Goal: Task Accomplishment & Management: Use online tool/utility

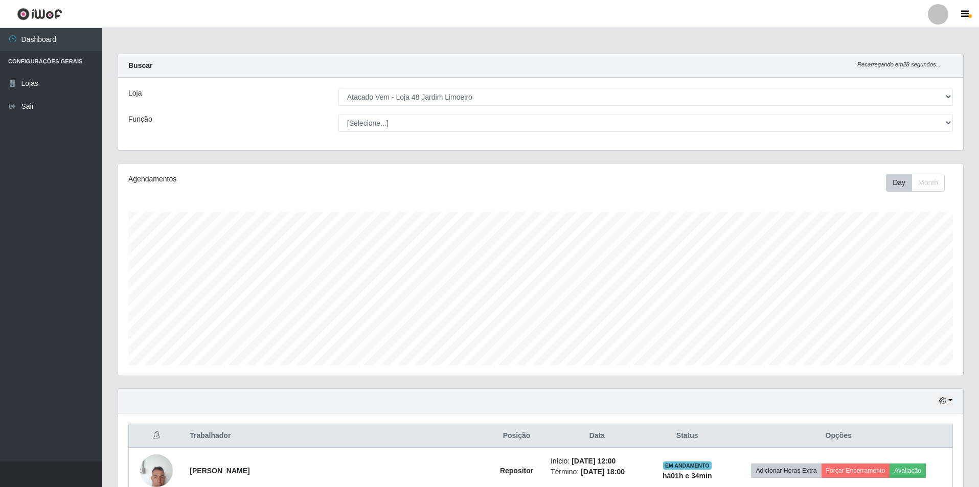
select select "449"
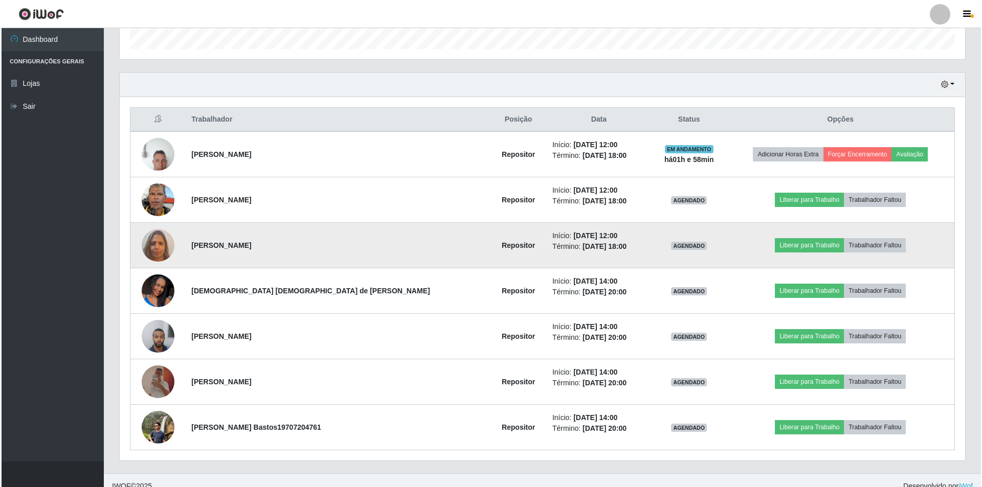
scroll to position [328, 0]
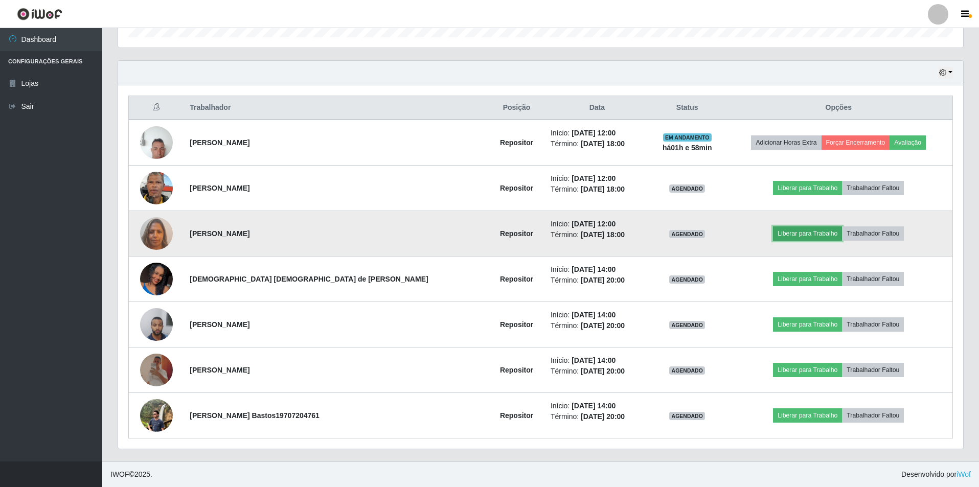
click at [801, 235] on button "Liberar para Trabalho" at bounding box center [807, 233] width 69 height 14
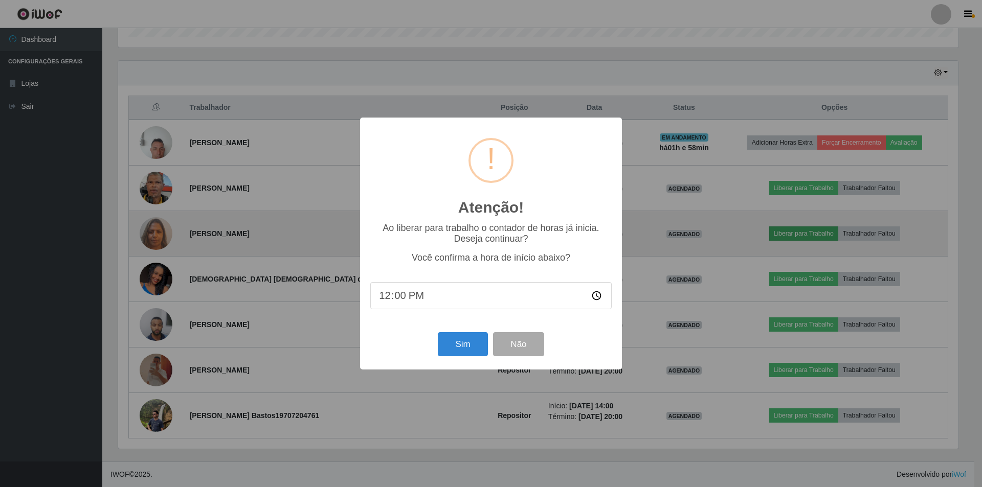
scroll to position [212, 840]
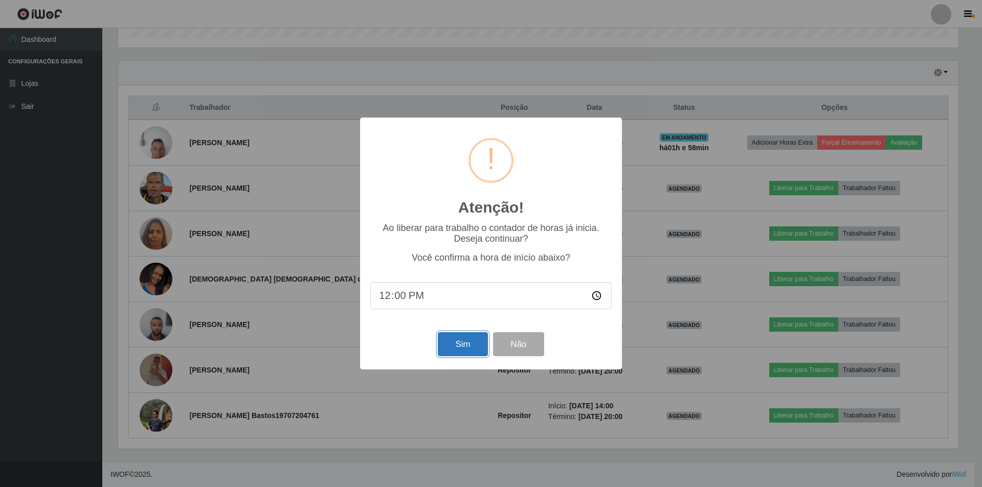
click at [461, 350] on button "Sim" at bounding box center [463, 344] width 50 height 24
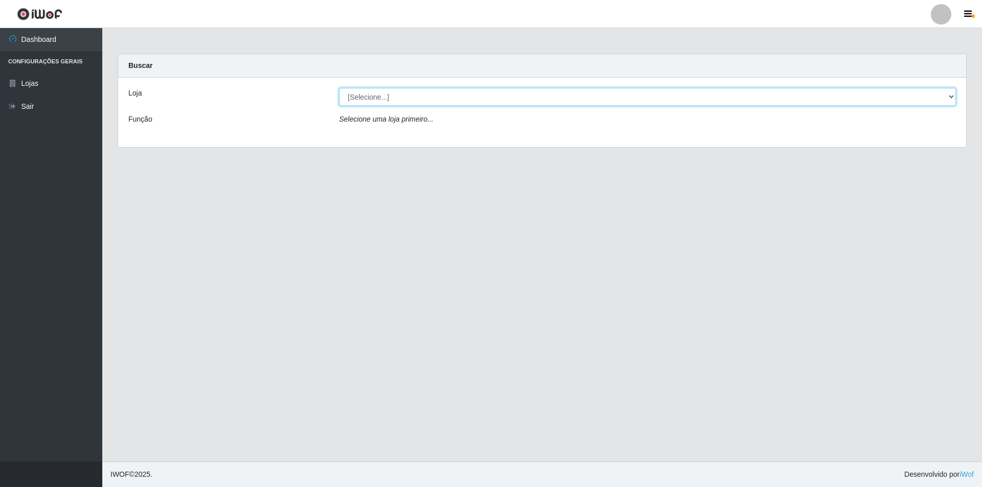
drag, startPoint x: 384, startPoint y: 104, endPoint x: 242, endPoint y: 102, distance: 141.6
click at [384, 104] on select "[Selecione...] Atacado Vem - [STREET_ADDRESS]" at bounding box center [647, 97] width 617 height 18
select select "449"
click at [339, 88] on select "[Selecione...] Atacado Vem - Loja 48 Jardim Limoeiro" at bounding box center [647, 97] width 617 height 18
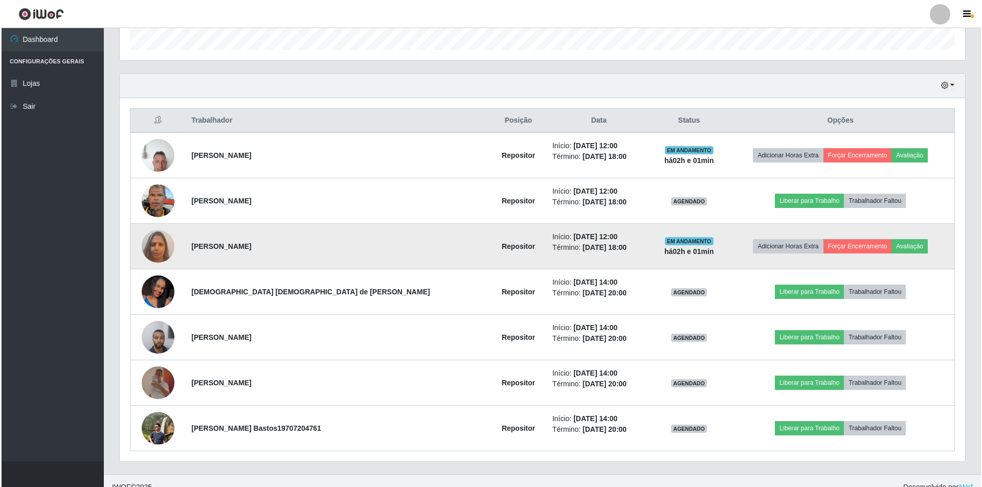
scroll to position [328, 0]
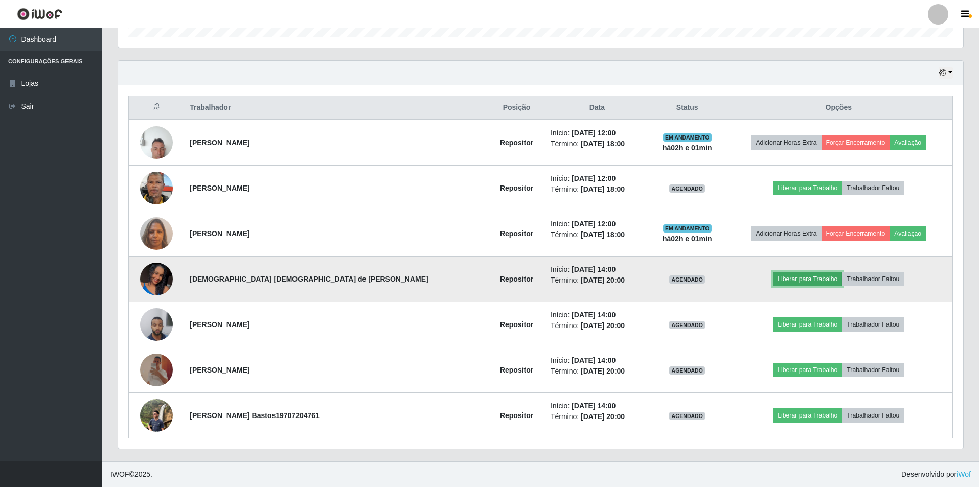
click at [773, 281] on button "Liberar para Trabalho" at bounding box center [807, 279] width 69 height 14
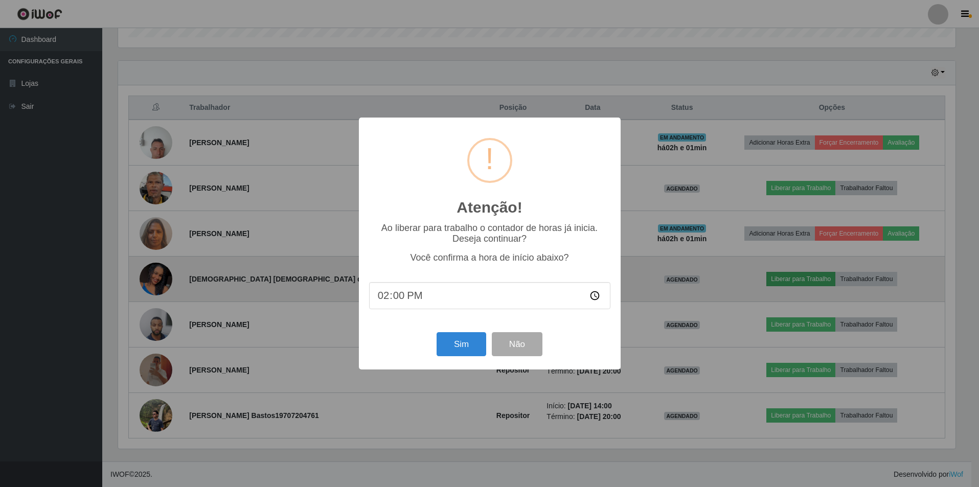
scroll to position [212, 840]
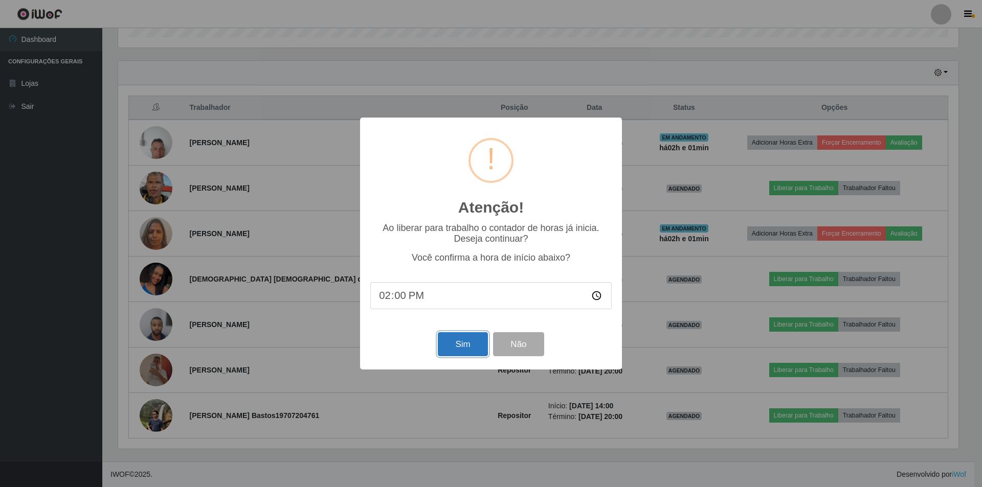
click at [466, 349] on button "Sim" at bounding box center [463, 344] width 50 height 24
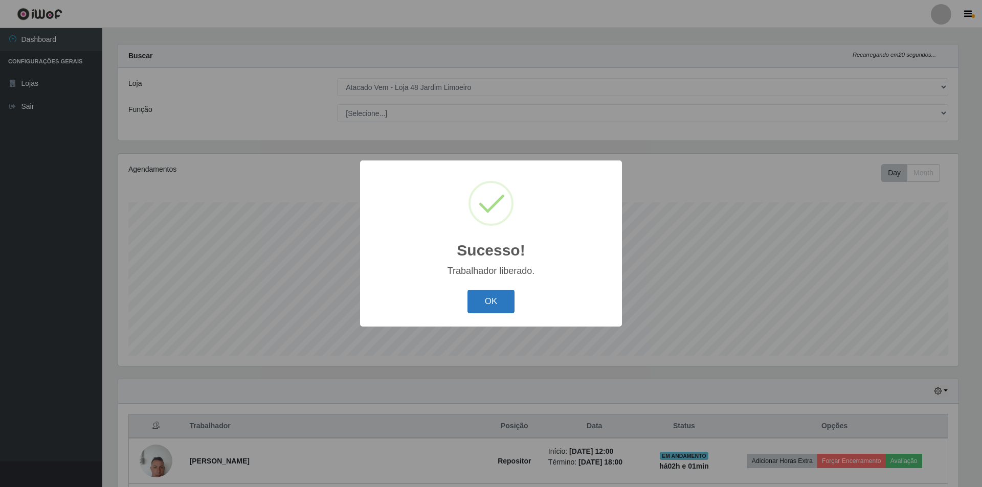
click at [498, 304] on button "OK" at bounding box center [491, 302] width 48 height 24
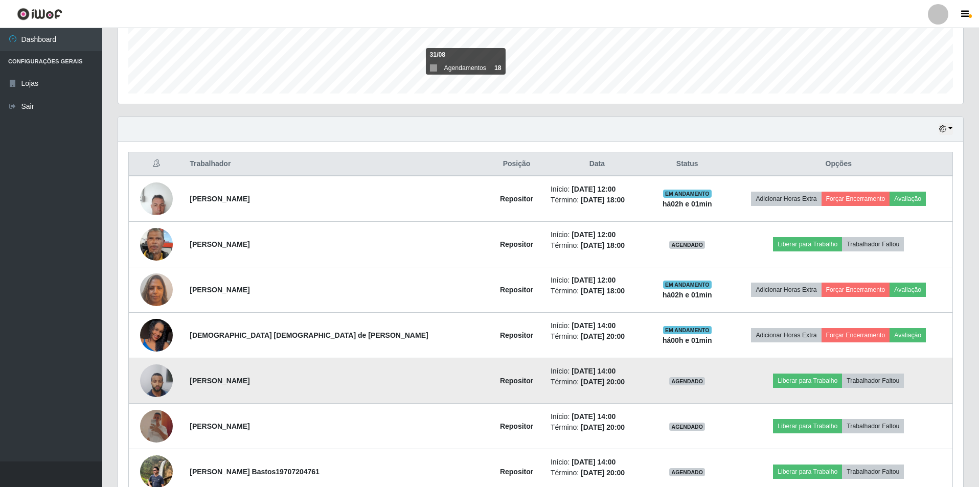
scroll to position [328, 0]
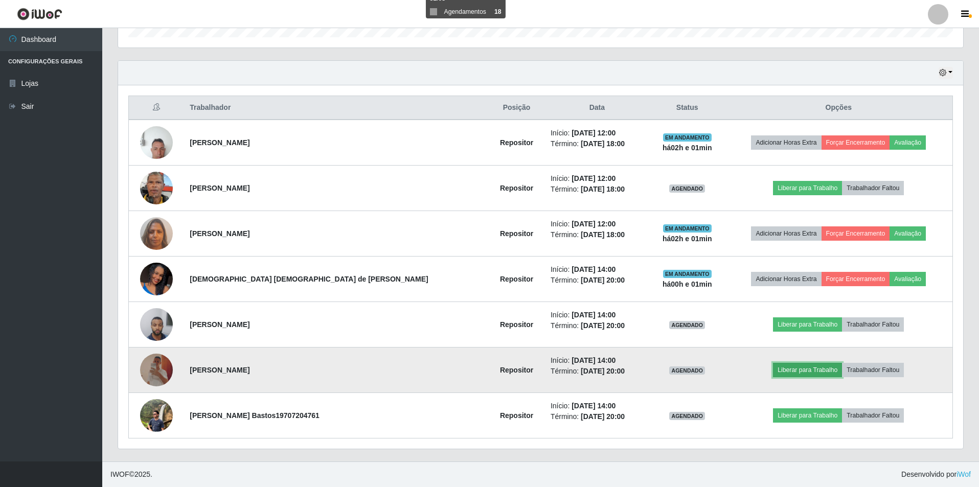
click at [799, 370] on button "Liberar para Trabalho" at bounding box center [807, 370] width 69 height 14
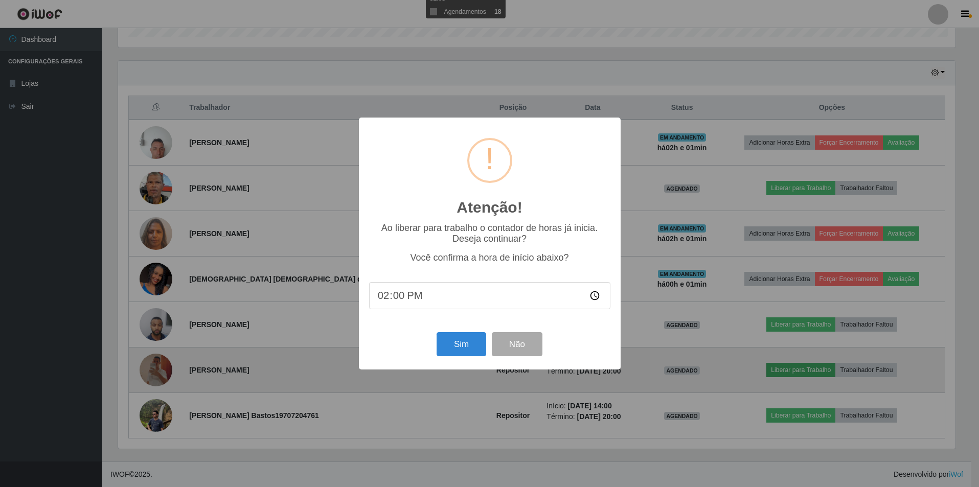
scroll to position [212, 840]
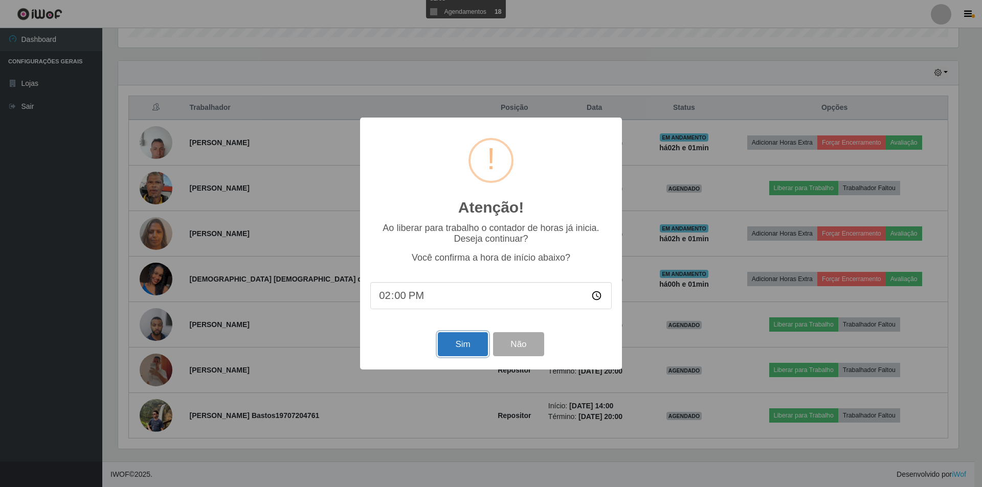
click at [469, 344] on button "Sim" at bounding box center [463, 344] width 50 height 24
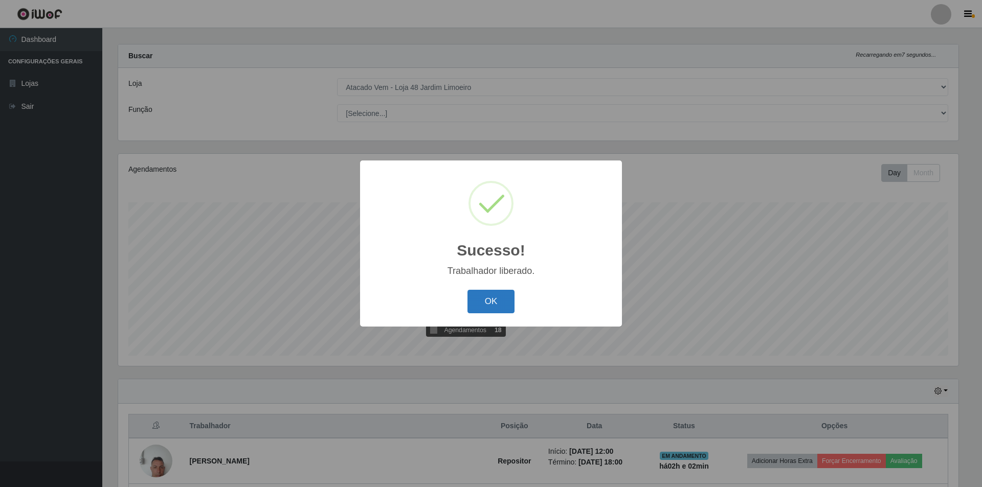
click at [498, 308] on button "OK" at bounding box center [491, 302] width 48 height 24
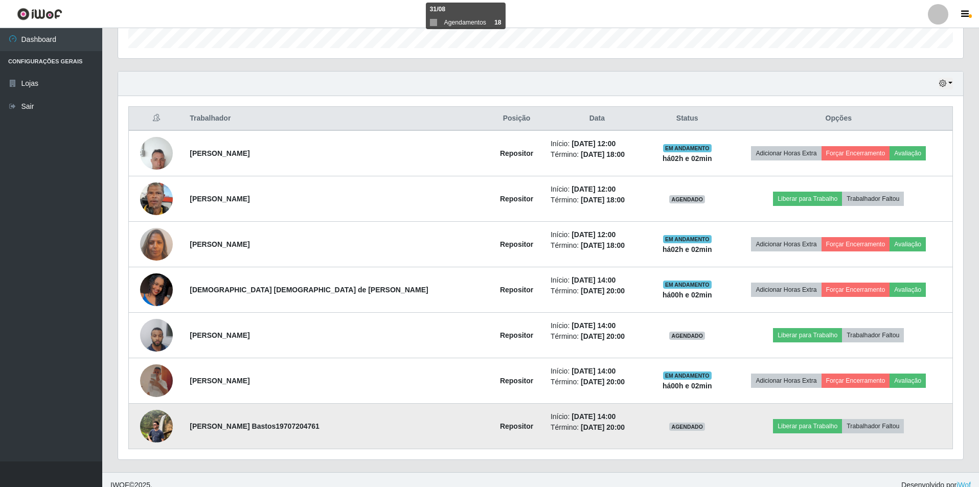
scroll to position [328, 0]
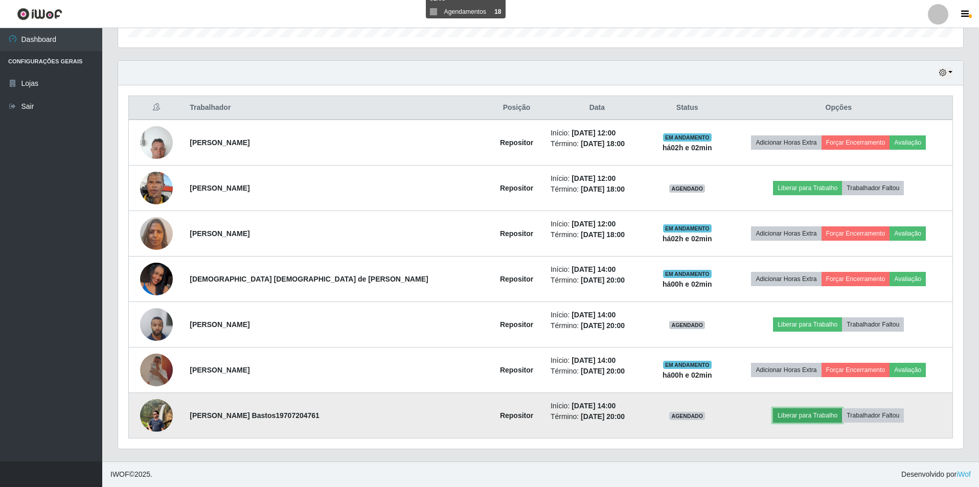
click at [773, 411] on button "Liberar para Trabalho" at bounding box center [807, 415] width 69 height 14
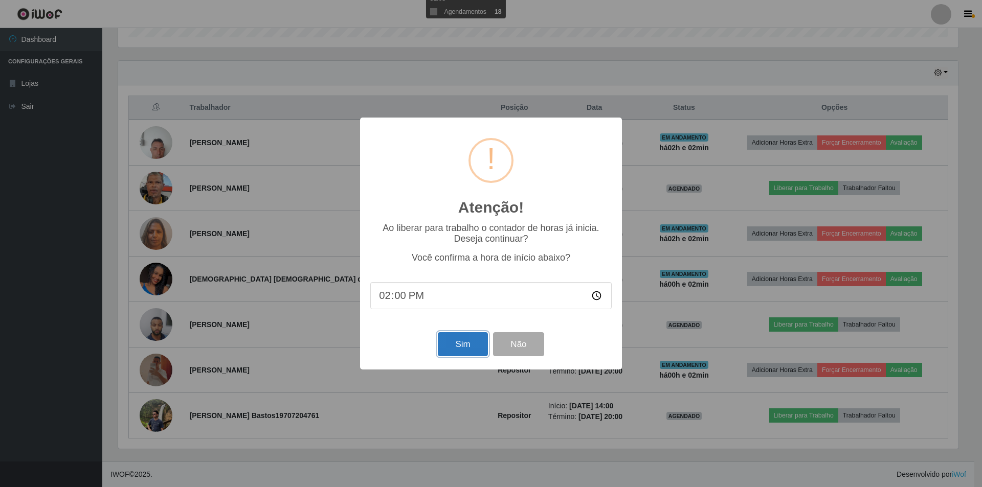
click at [460, 351] on button "Sim" at bounding box center [463, 344] width 50 height 24
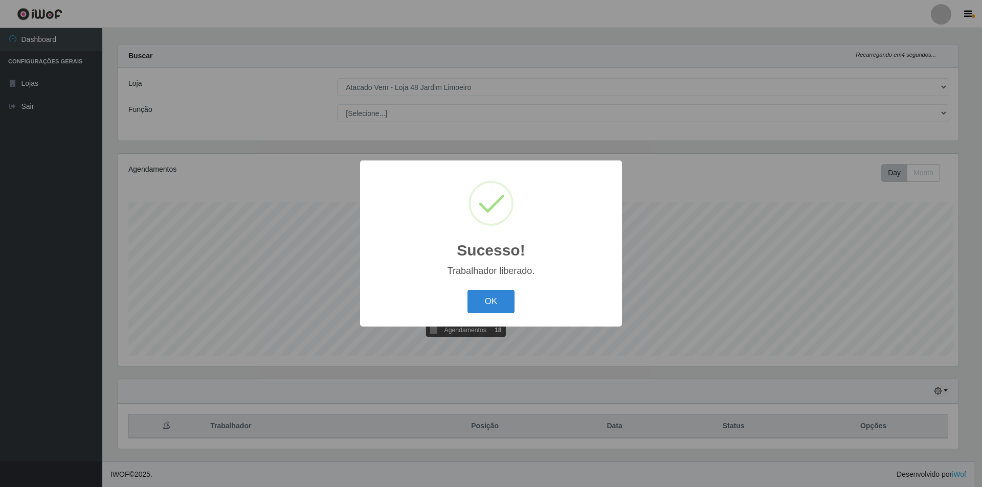
scroll to position [0, 0]
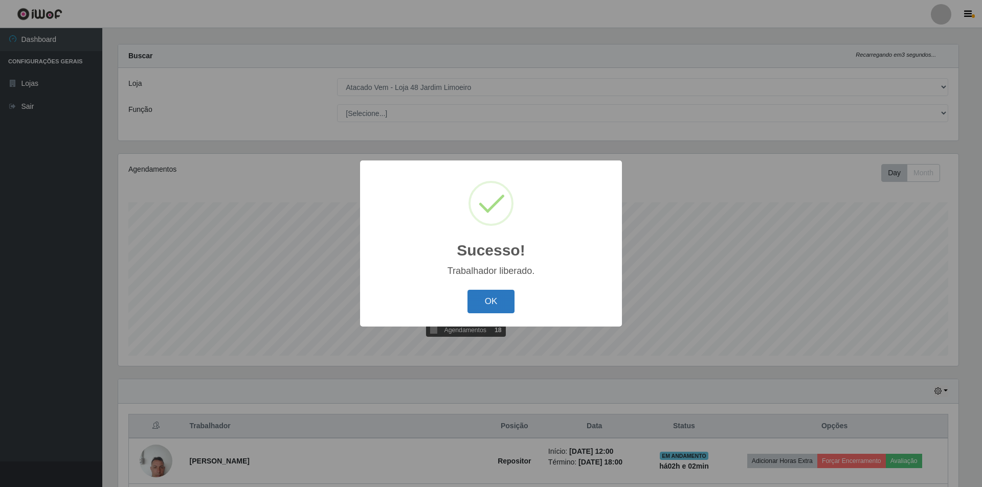
click at [482, 300] on button "OK" at bounding box center [491, 302] width 48 height 24
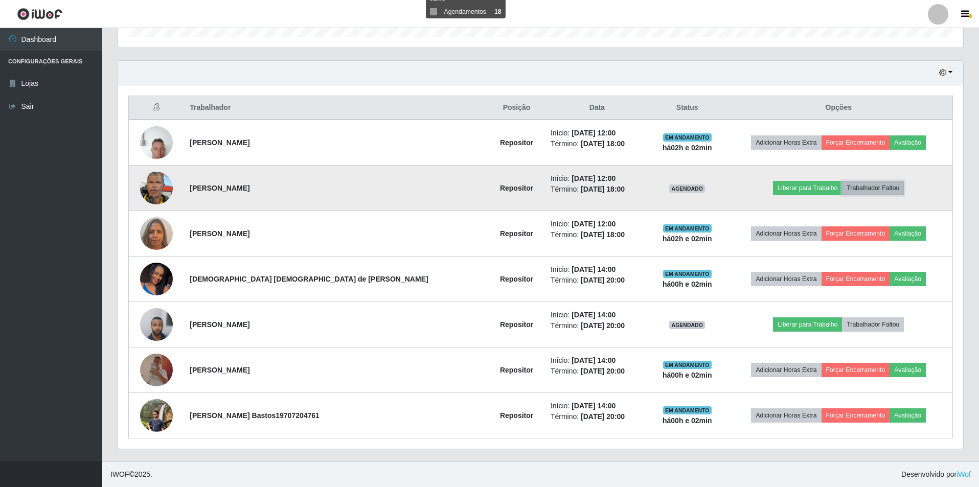
click at [859, 190] on button "Trabalhador Faltou" at bounding box center [873, 188] width 62 height 14
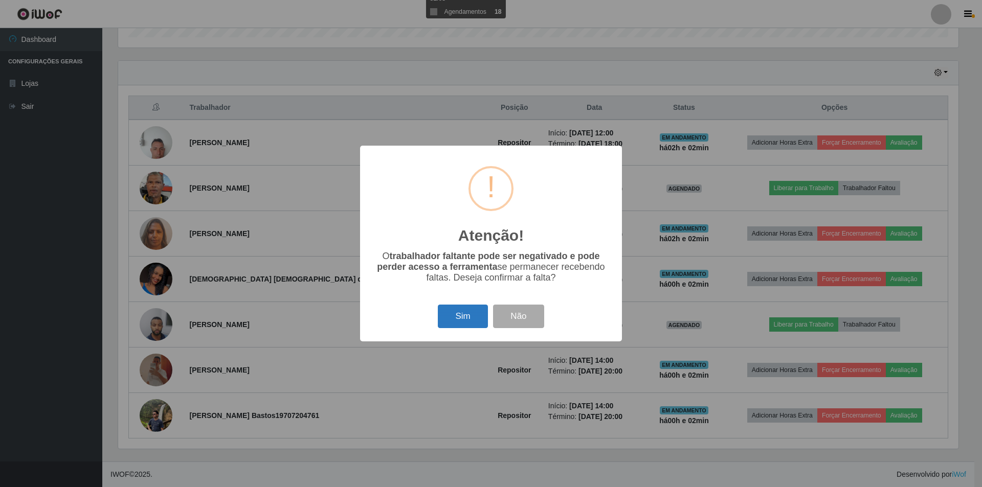
click at [463, 322] on button "Sim" at bounding box center [463, 317] width 50 height 24
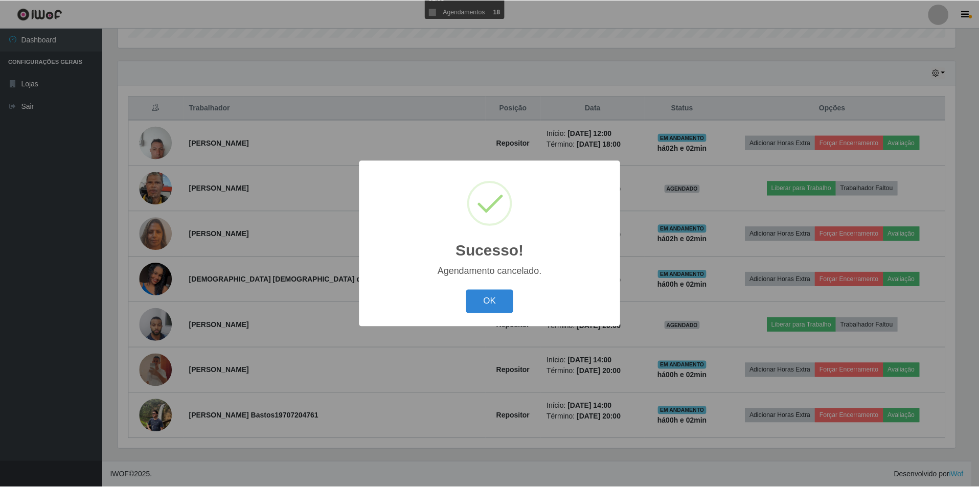
scroll to position [283, 0]
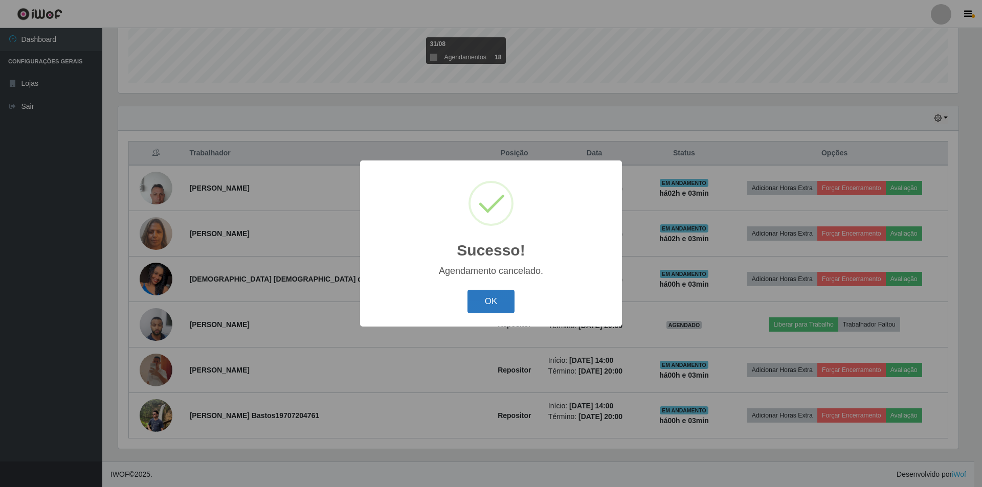
click at [484, 294] on button "OK" at bounding box center [491, 302] width 48 height 24
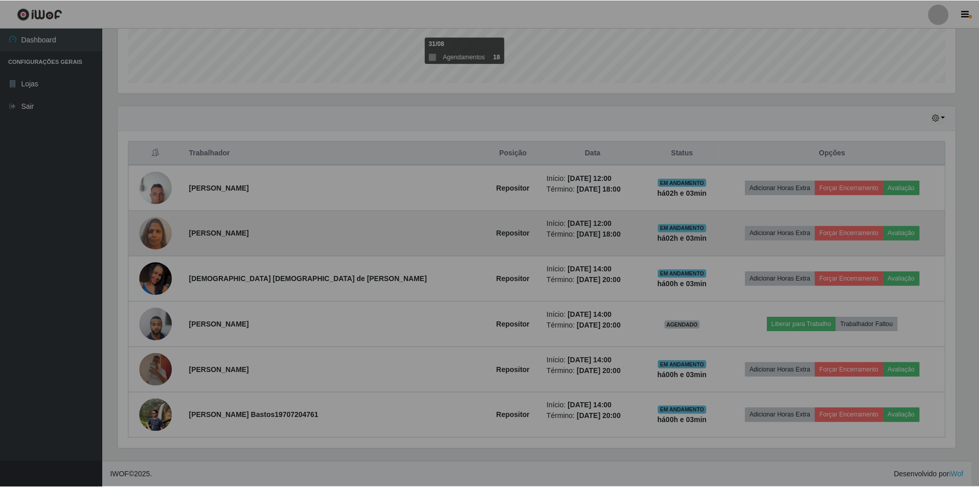
scroll to position [212, 845]
